Goal: Information Seeking & Learning: Find specific fact

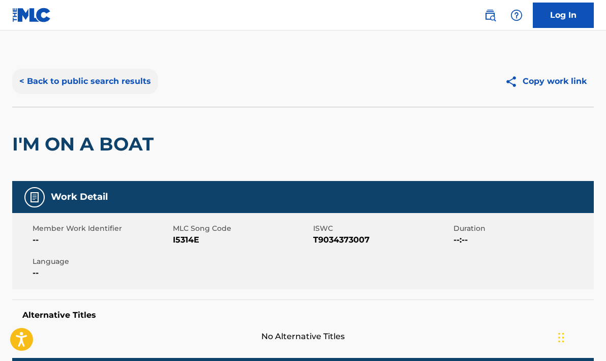
click at [81, 79] on button "< Back to public search results" at bounding box center [85, 81] width 146 height 25
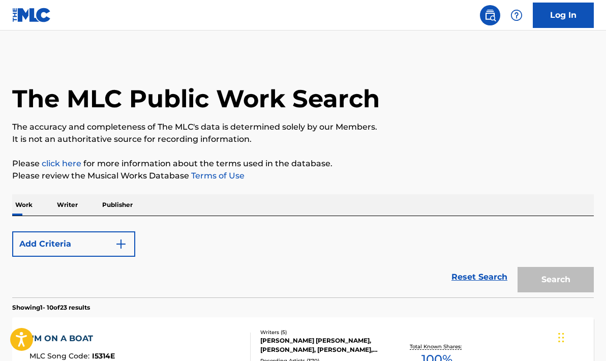
scroll to position [189, 0]
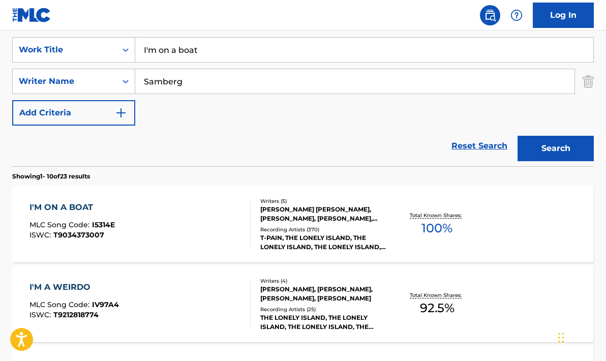
drag, startPoint x: 210, startPoint y: 49, endPoint x: 87, endPoint y: 36, distance: 123.2
click at [87, 36] on div "SearchWithCriteria423bed26-c05d-44bf-af00-859465d8c0c2 Work Title I'm on a boat…" at bounding box center [303, 96] width 582 height 139
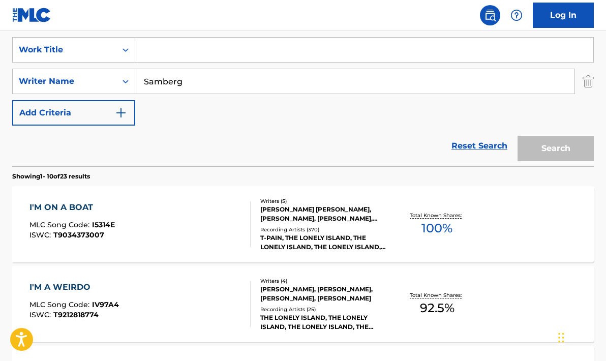
paste input "Que Sera, Sera"
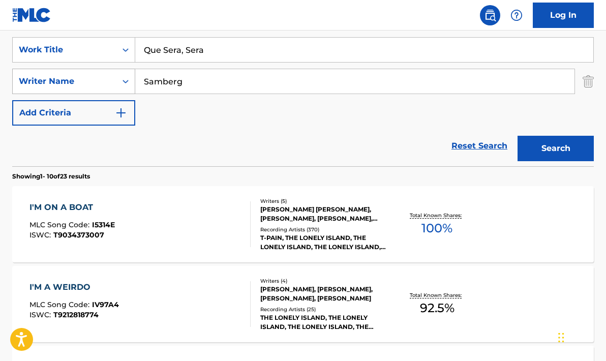
type input "Que Sera, Sera"
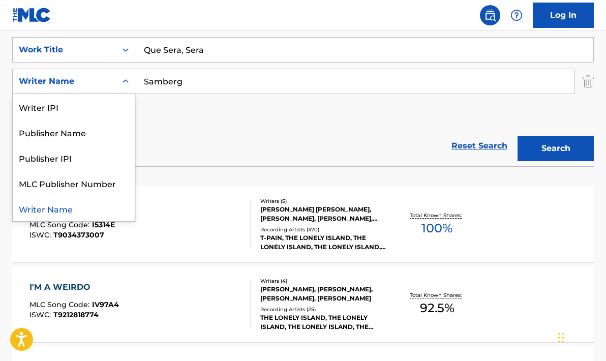
click at [127, 82] on icon "Search Form" at bounding box center [126, 81] width 10 height 10
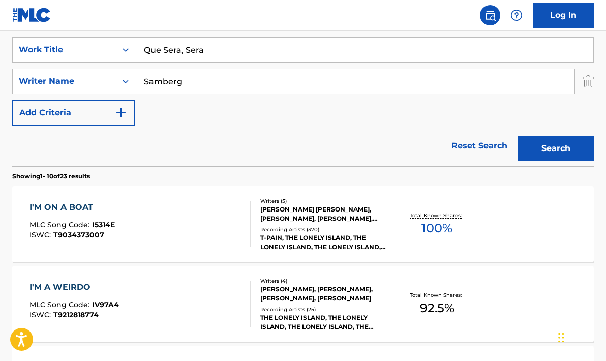
drag, startPoint x: 191, startPoint y: 80, endPoint x: 118, endPoint y: 65, distance: 74.8
click at [118, 65] on div "SearchWithCriteria423bed26-c05d-44bf-af00-859465d8c0c2 Work Title Que Sera, Ser…" at bounding box center [303, 81] width 582 height 88
click at [556, 148] on button "Search" at bounding box center [556, 148] width 76 height 25
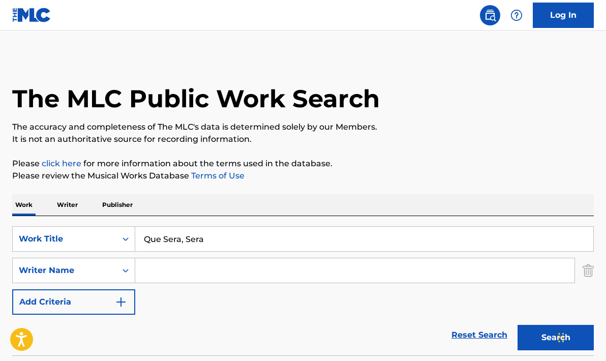
scroll to position [0, 0]
type input "[PERSON_NAME]"
click at [556, 338] on button "Search" at bounding box center [556, 337] width 76 height 25
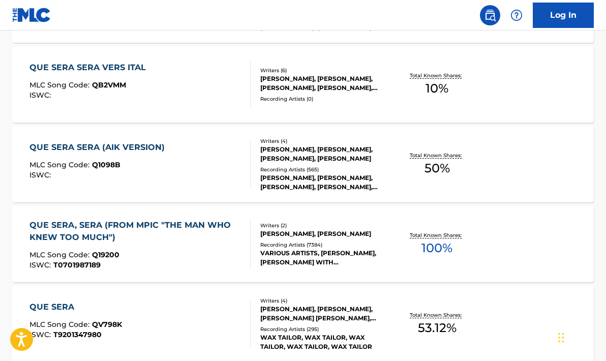
scroll to position [411, 0]
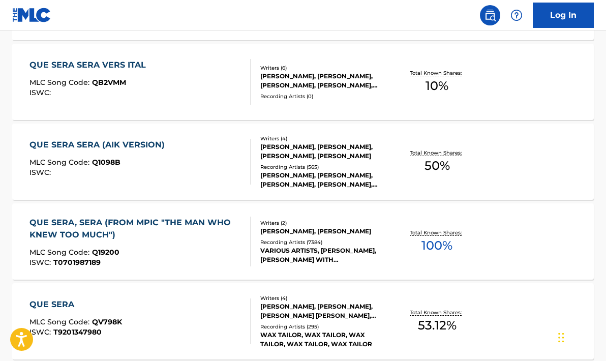
click at [128, 228] on div "QUE SERA, SERA (FROM MPIC "THE MAN WHO KNEW TOO MUCH")" at bounding box center [135, 229] width 213 height 24
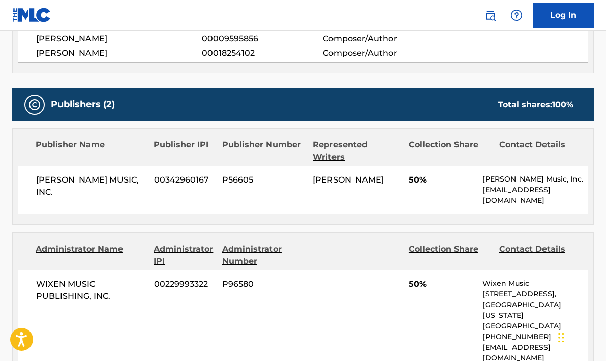
scroll to position [3192, 0]
